Goal: Find specific page/section: Find specific page/section

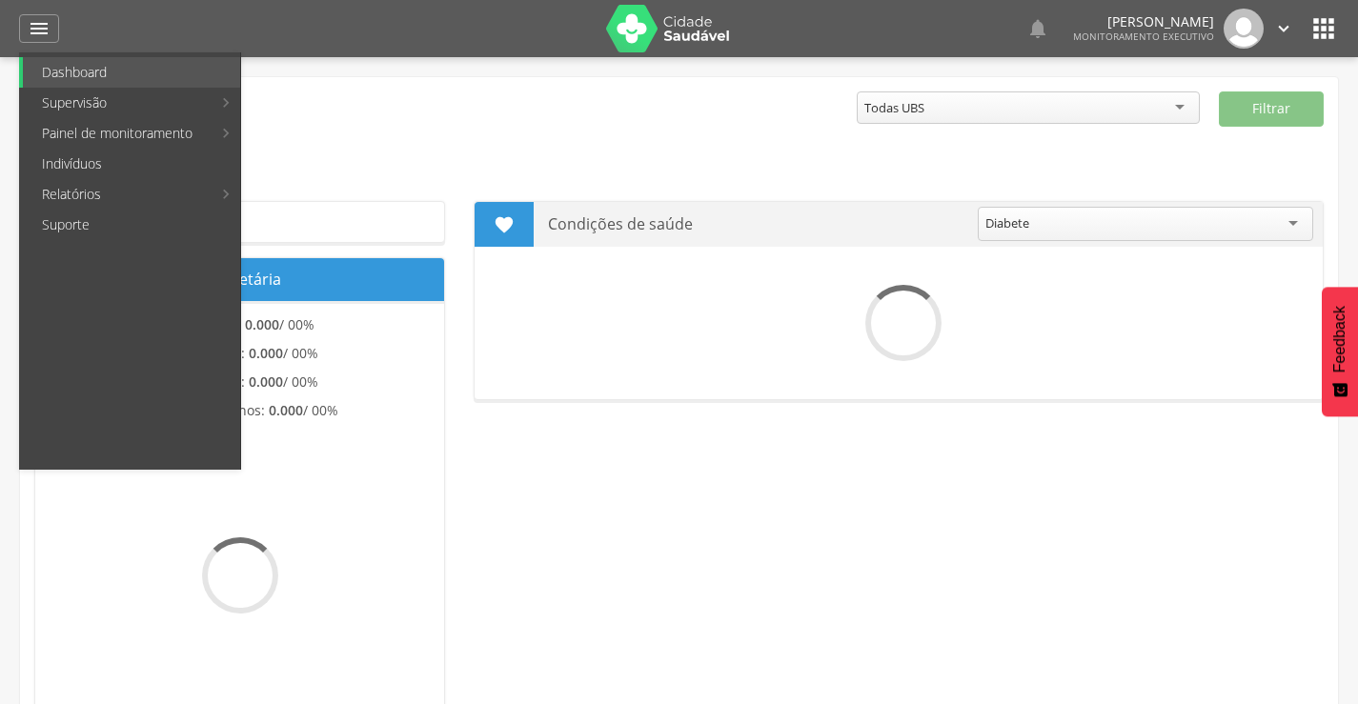
click at [93, 168] on link "Indivíduos" at bounding box center [131, 164] width 217 height 31
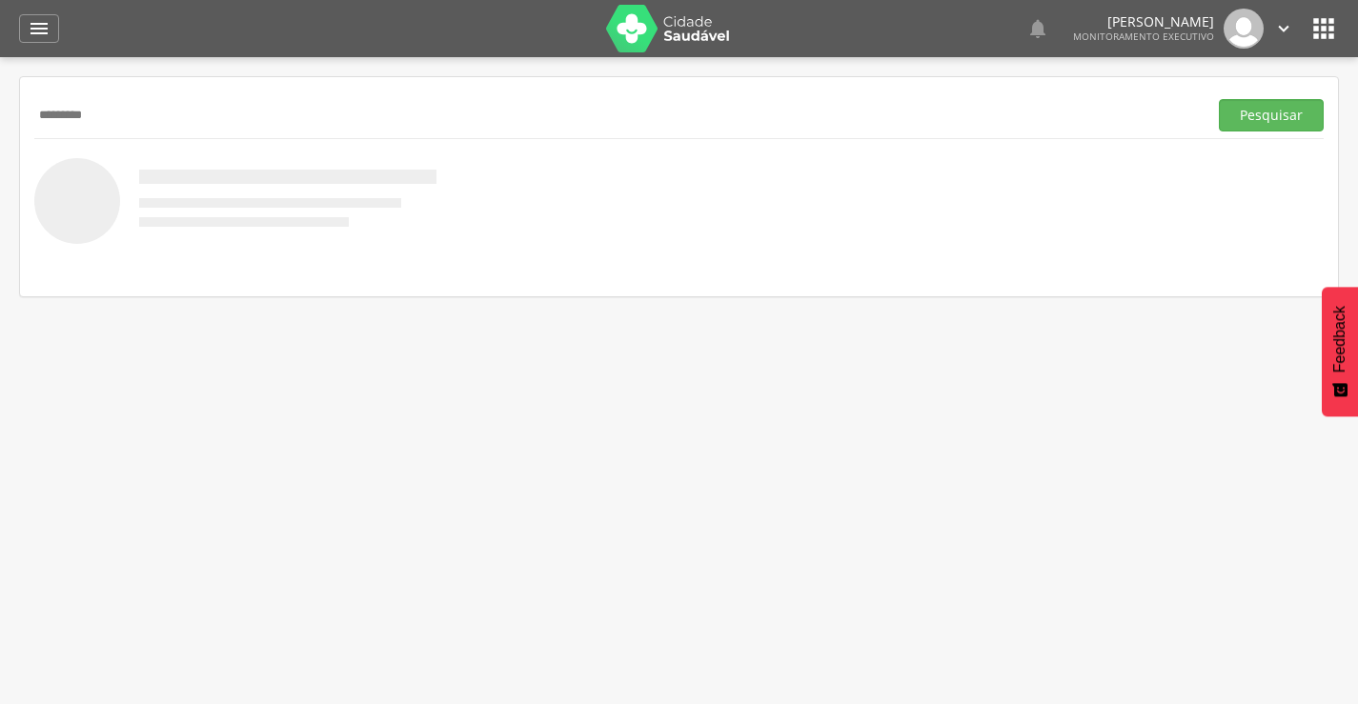
type input "*********"
click at [1219, 99] on button "Pesquisar" at bounding box center [1271, 115] width 105 height 32
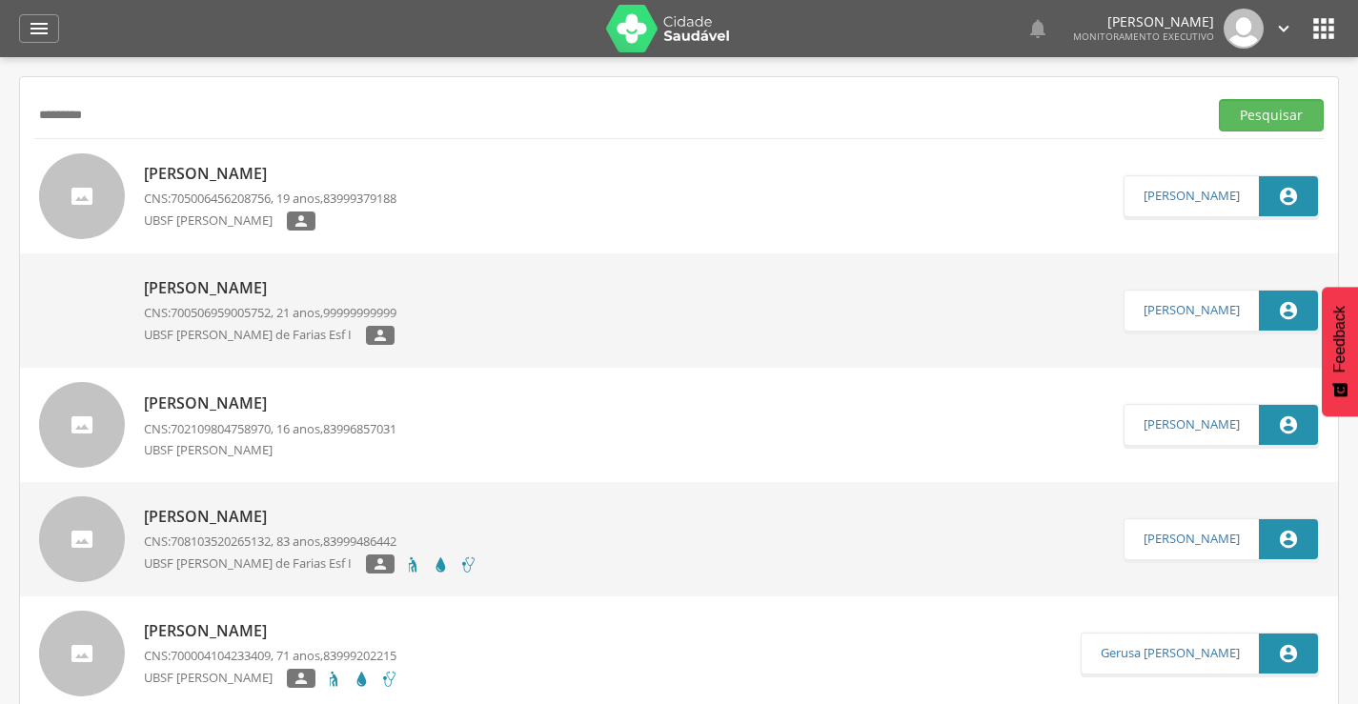
click at [247, 168] on p "[PERSON_NAME]" at bounding box center [270, 174] width 253 height 22
type input "**********"
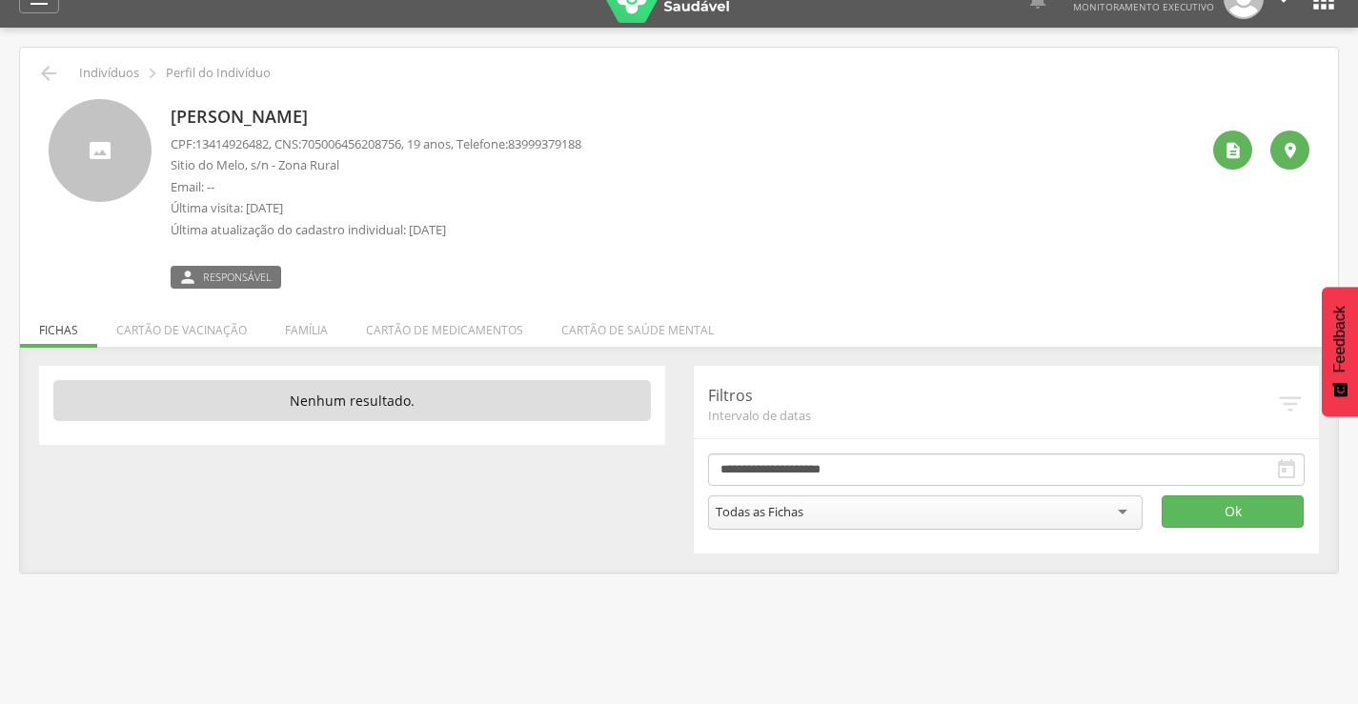
scroll to position [57, 0]
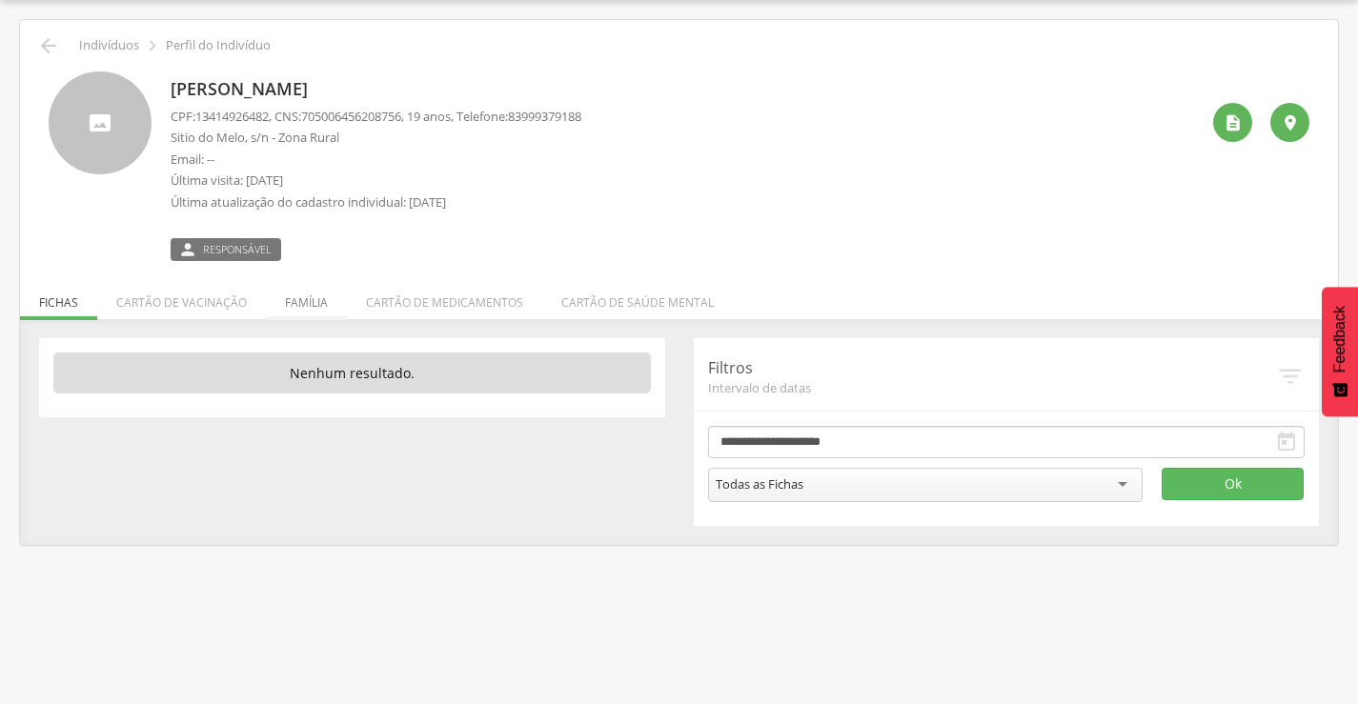
click at [314, 307] on li "Família" at bounding box center [306, 297] width 81 height 45
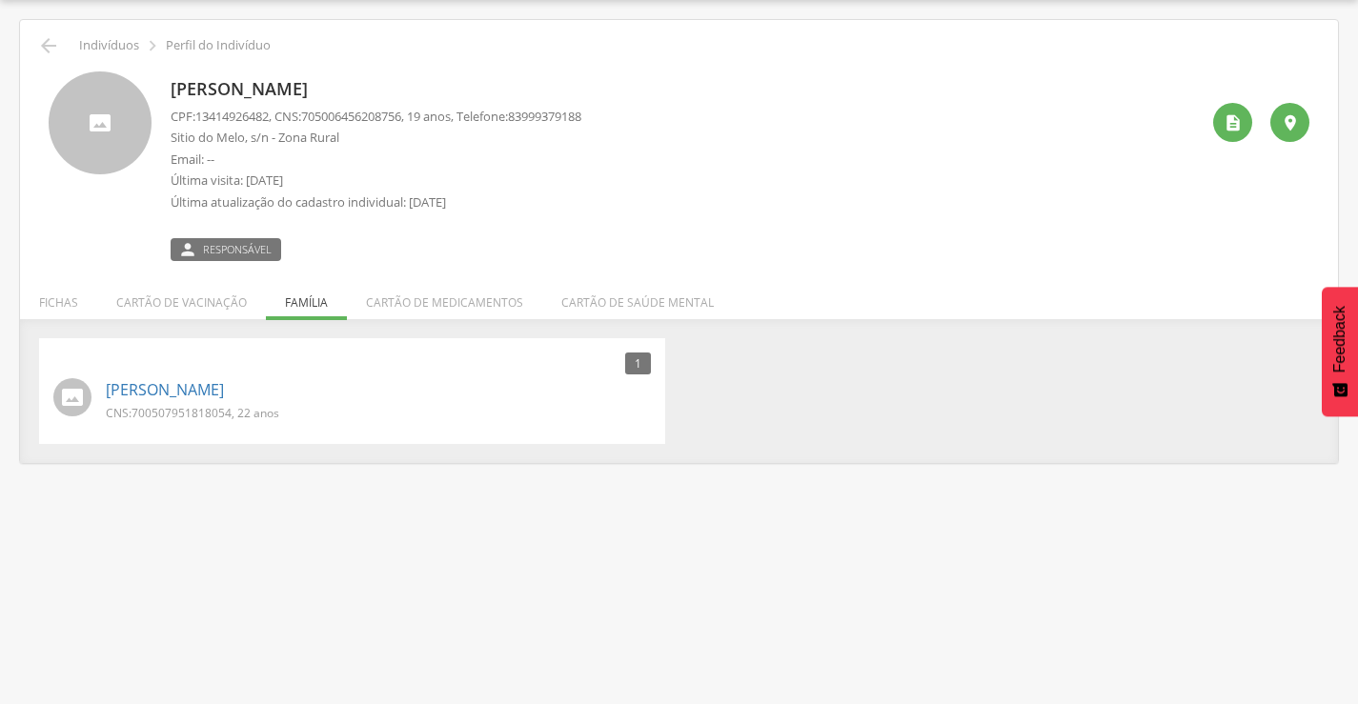
scroll to position [0, 0]
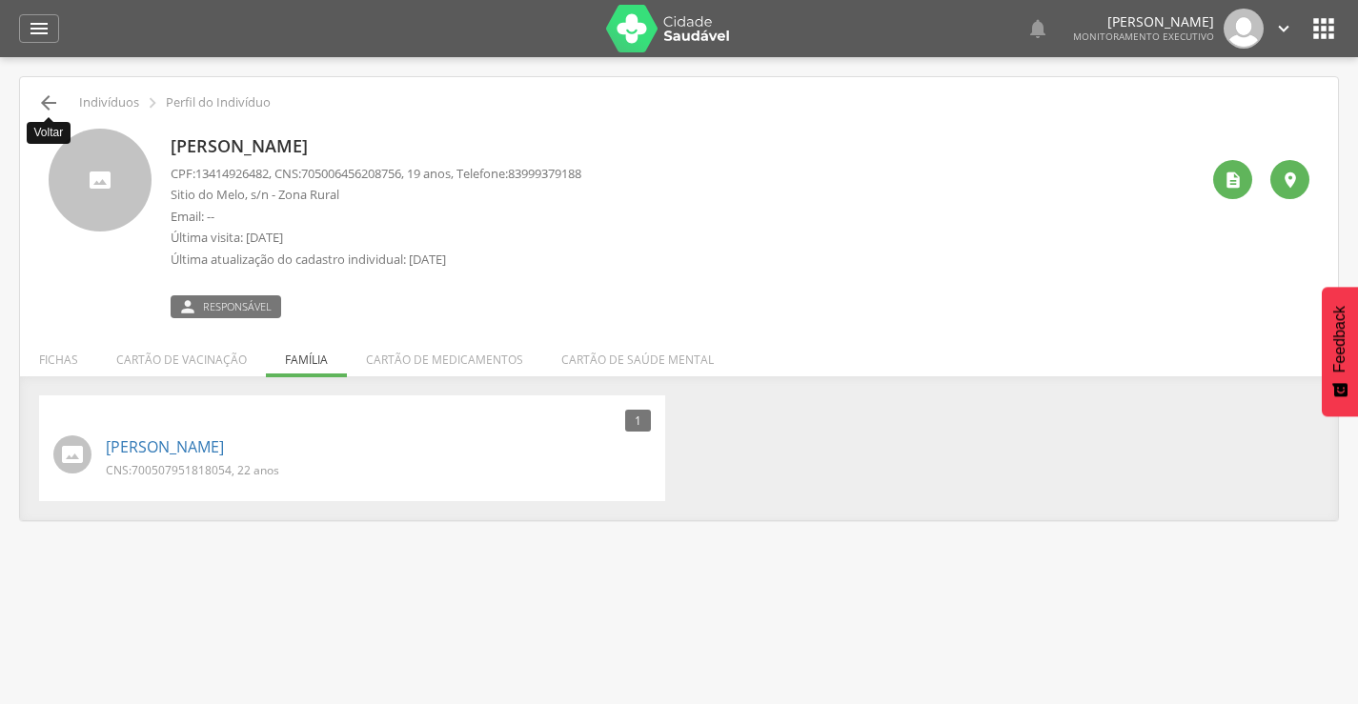
click at [38, 102] on icon "" at bounding box center [48, 103] width 23 height 23
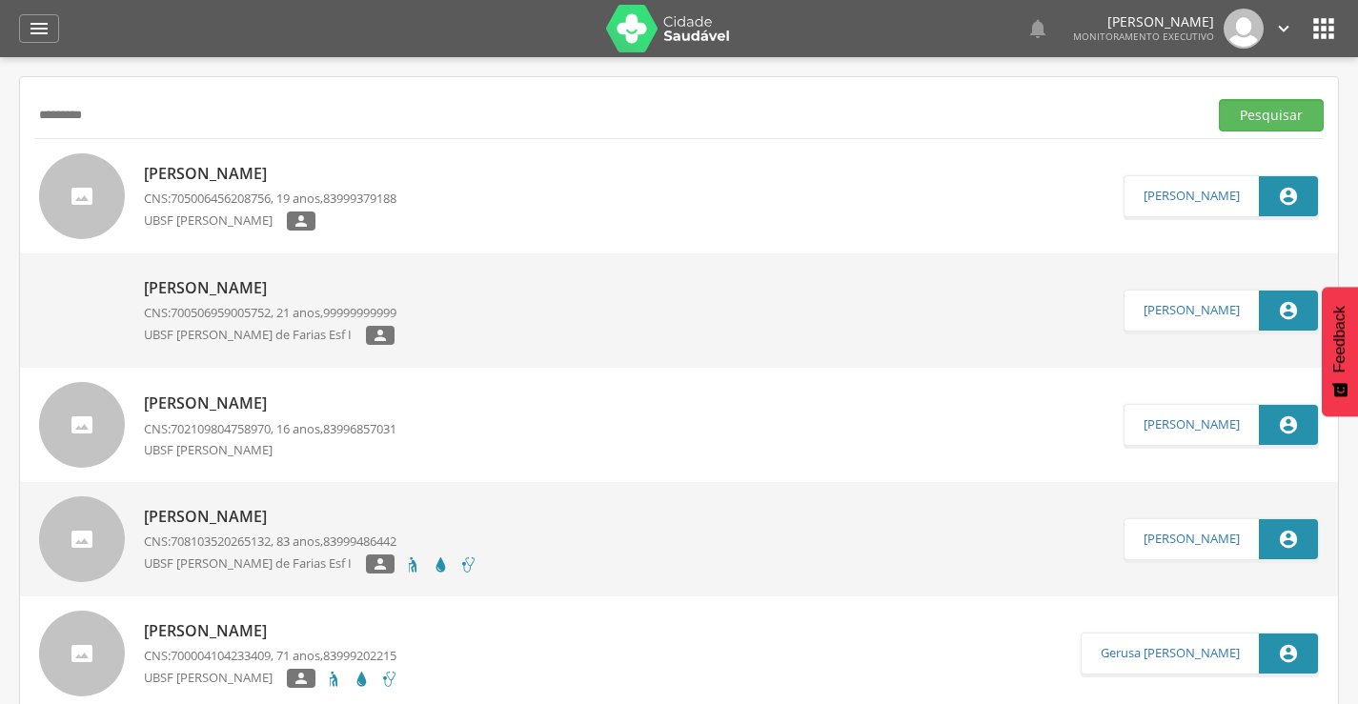
drag, startPoint x: 153, startPoint y: 106, endPoint x: 0, endPoint y: 126, distance: 154.8
click at [0, 126] on div " Supervisão  Distritos  Ubs Coordenador: - Prata / PB Intervalo de Tempo  S…" at bounding box center [679, 409] width 1358 height 704
